Goal: Register for event/course

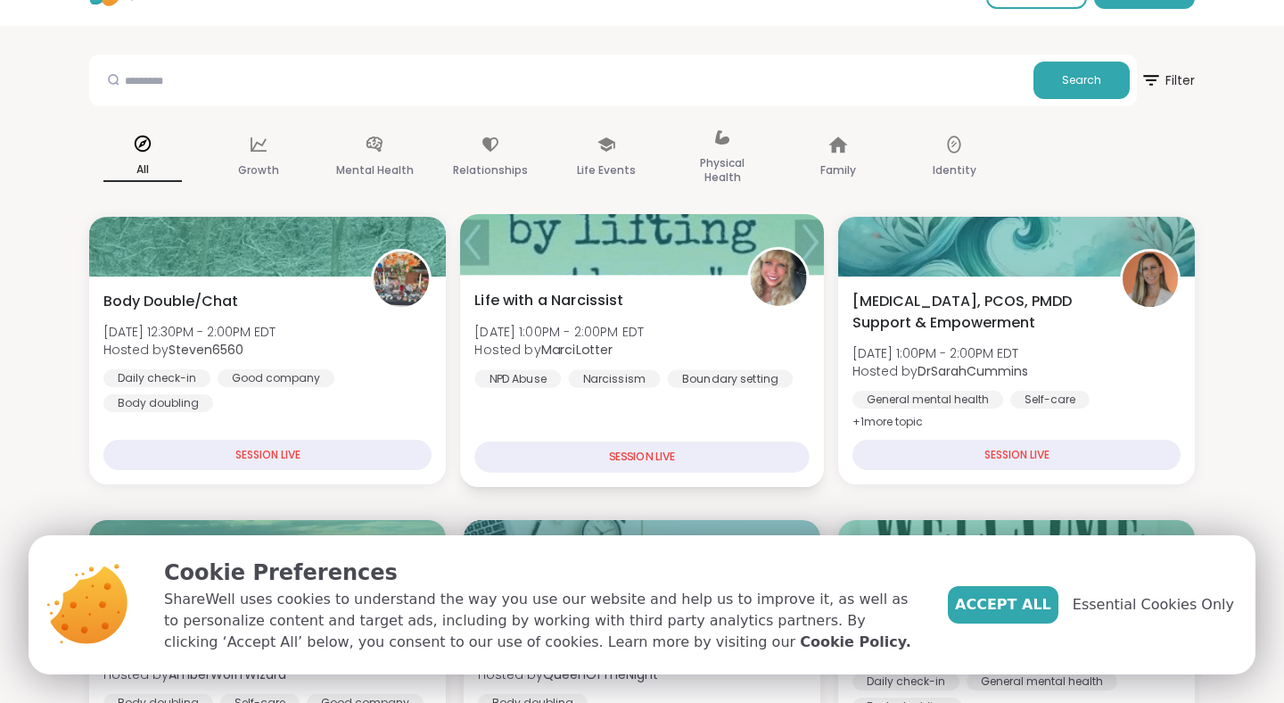
scroll to position [70, 0]
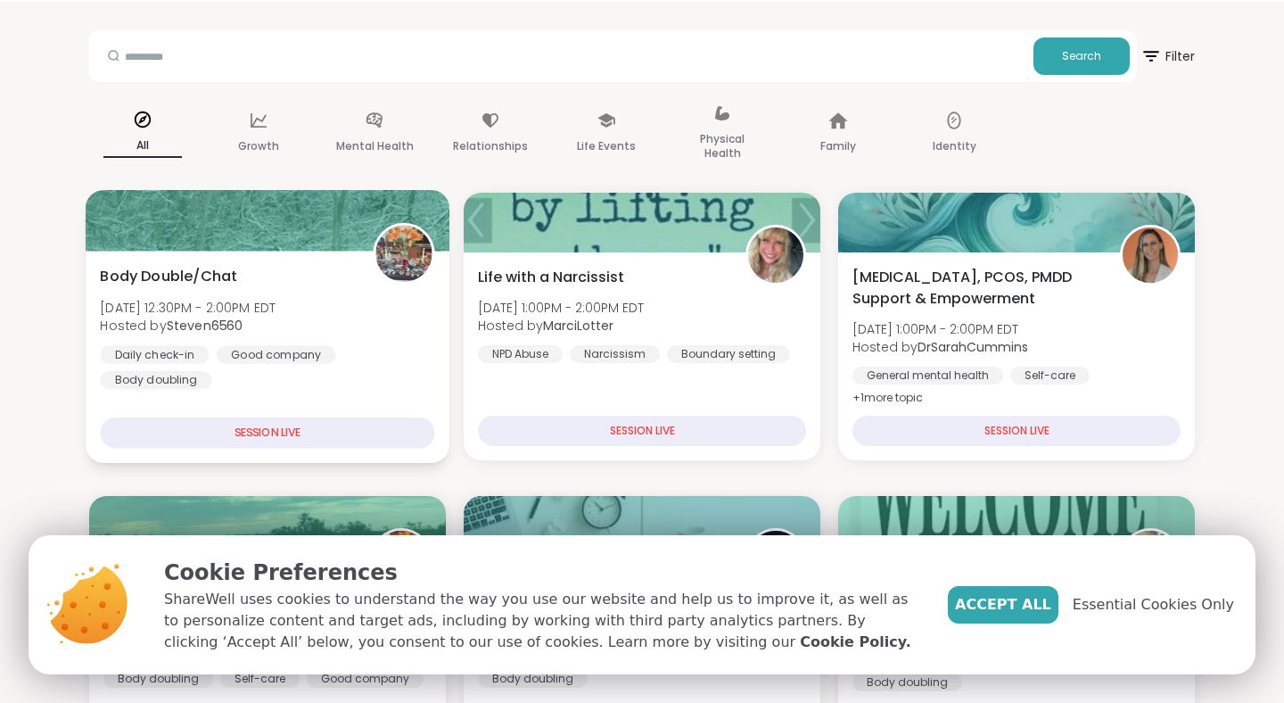
click at [366, 431] on div "SESSION LIVE" at bounding box center [267, 432] width 334 height 31
click at [365, 358] on div "Daily check-in Good company Body doubling" at bounding box center [267, 367] width 334 height 44
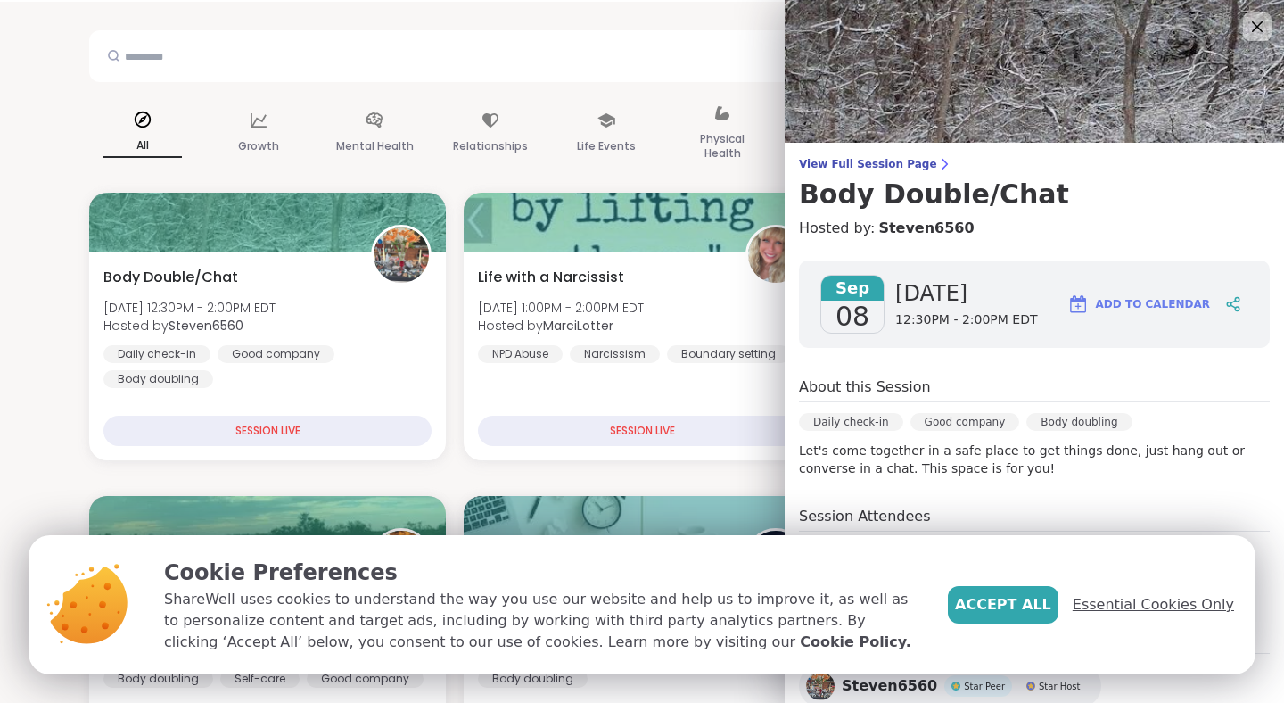
click at [1102, 598] on span "Essential Cookies Only" at bounding box center [1153, 604] width 161 height 21
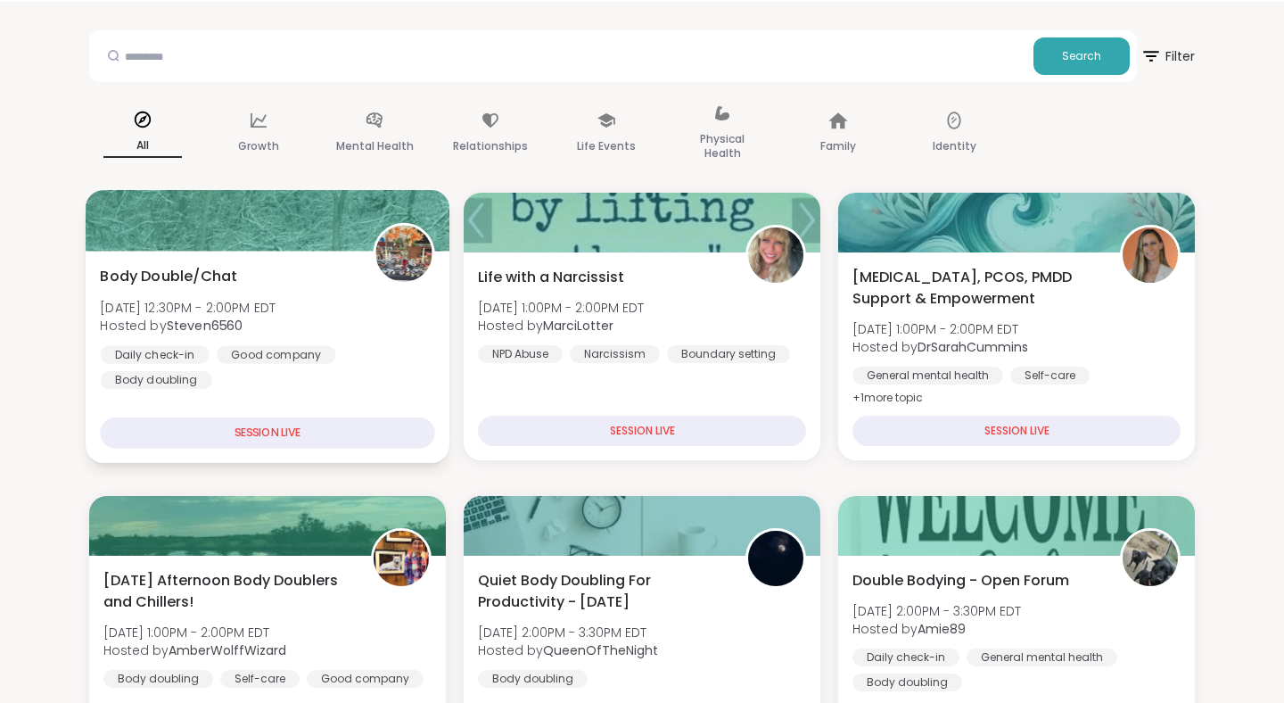
click at [332, 376] on div "Daily check-in Good company Body doubling" at bounding box center [267, 367] width 334 height 44
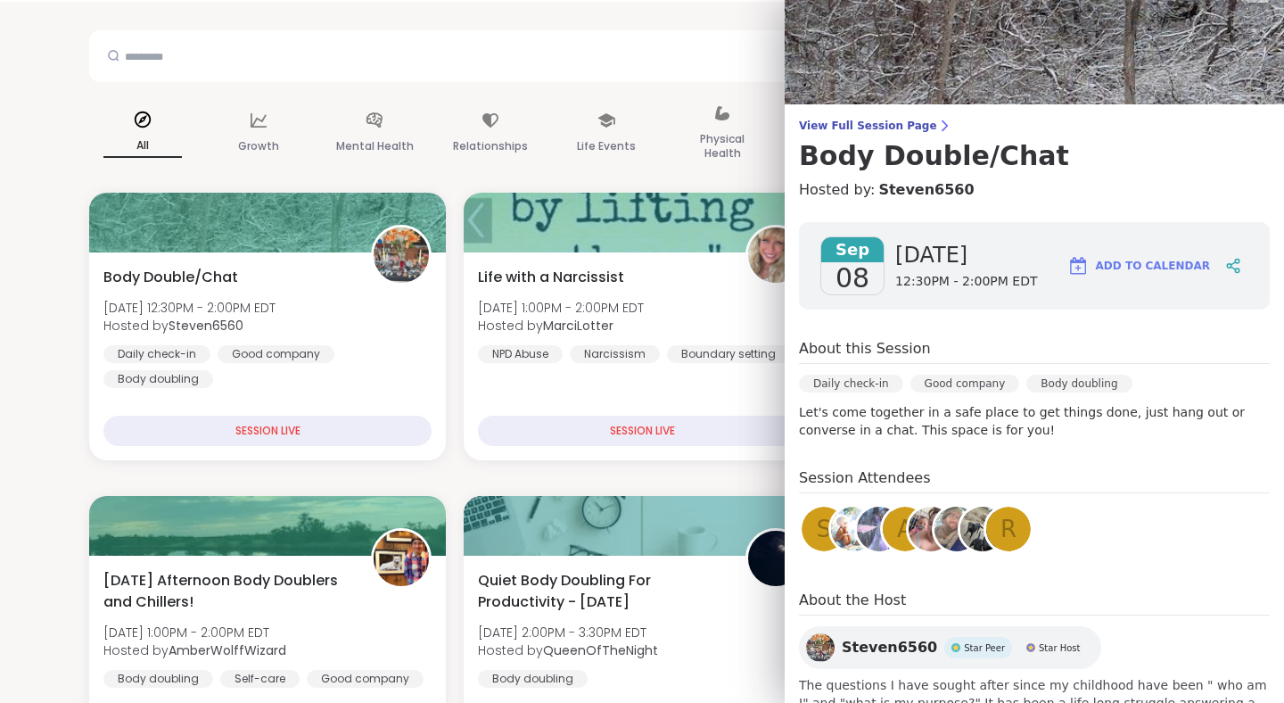
scroll to position [31, 0]
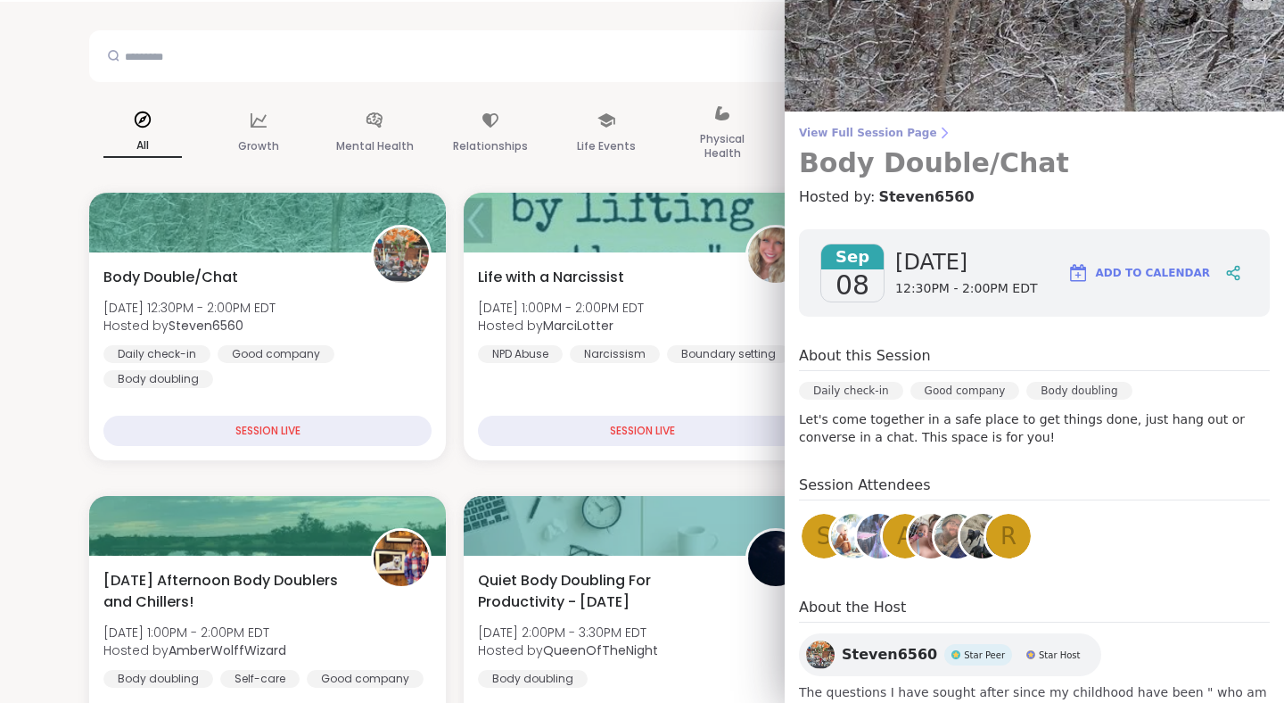
click at [937, 131] on icon at bounding box center [944, 133] width 14 height 14
